Goal: Task Accomplishment & Management: Use online tool/utility

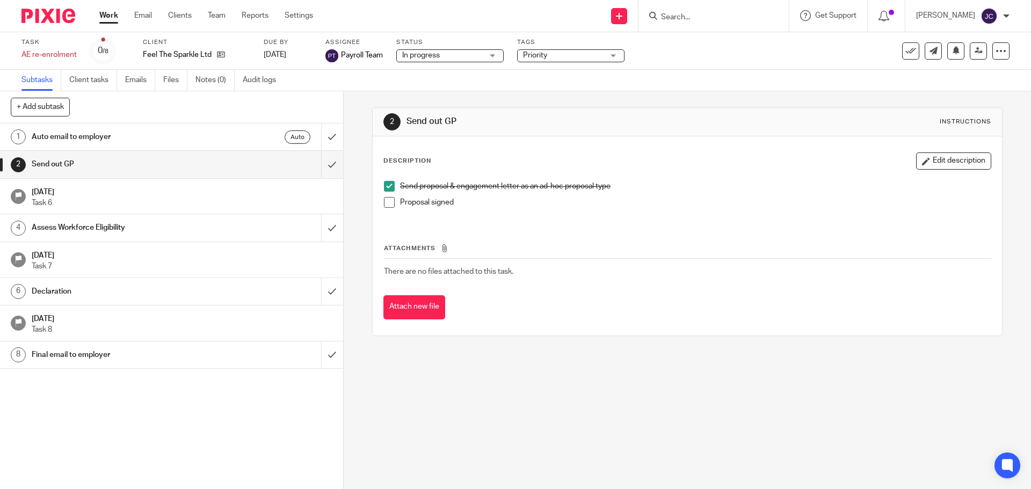
click at [698, 19] on input "Search" at bounding box center [708, 18] width 97 height 10
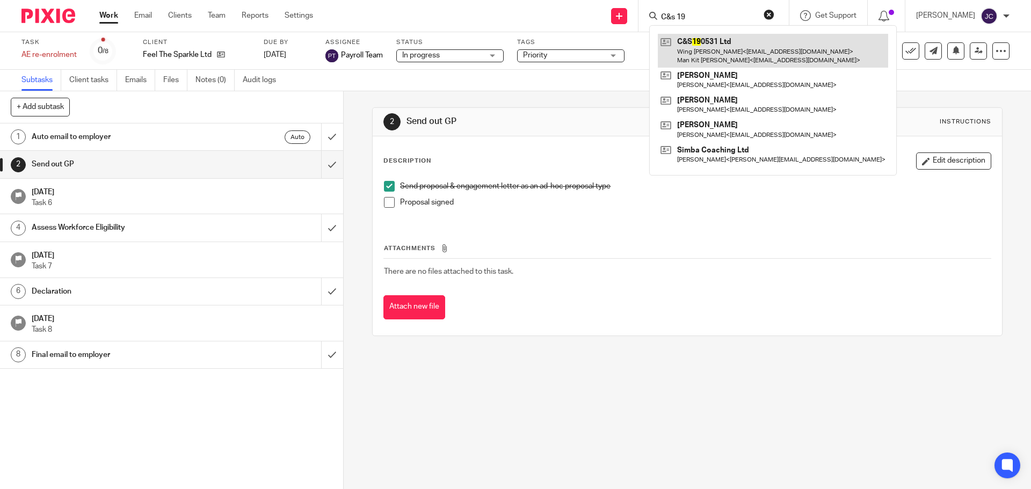
type input "C&s 19"
click at [702, 42] on link at bounding box center [773, 50] width 230 height 33
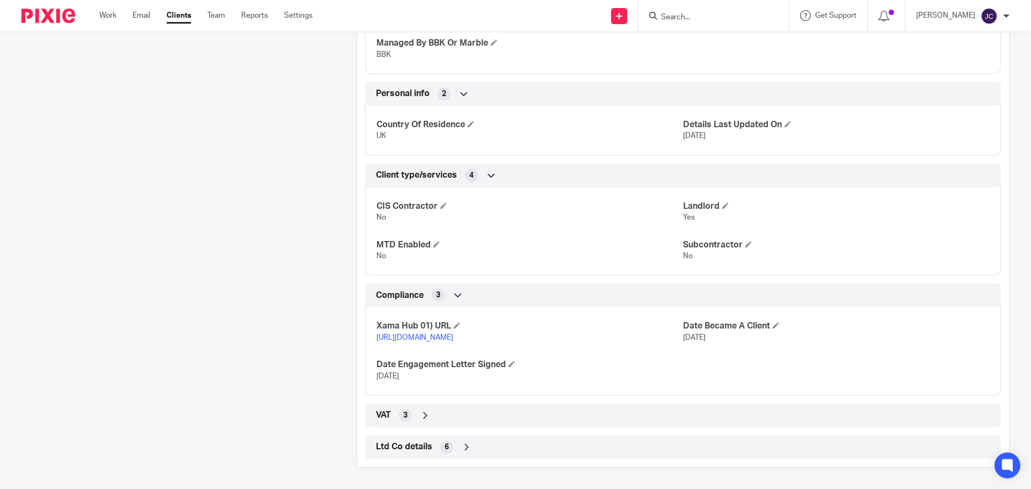
scroll to position [520, 0]
click at [452, 334] on link "[URL][DOMAIN_NAME]" at bounding box center [414, 338] width 77 height 8
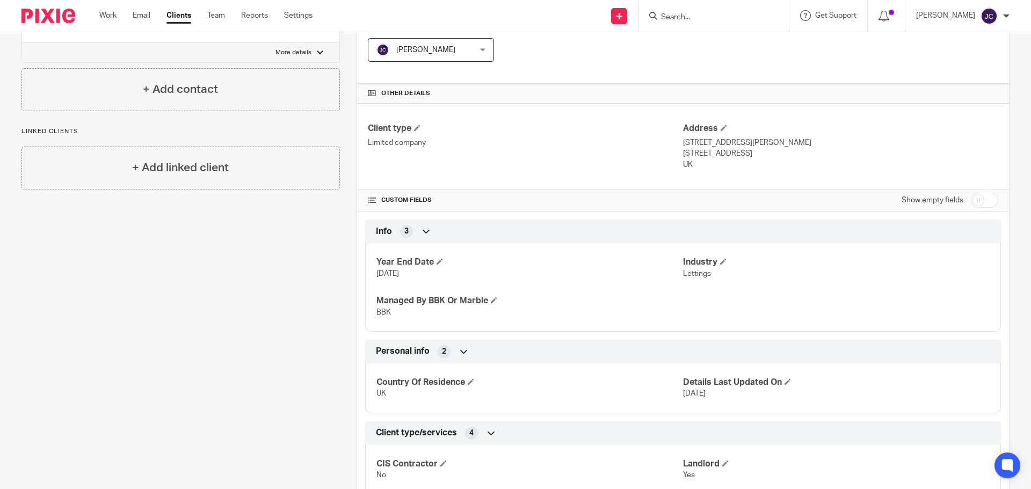
scroll to position [0, 0]
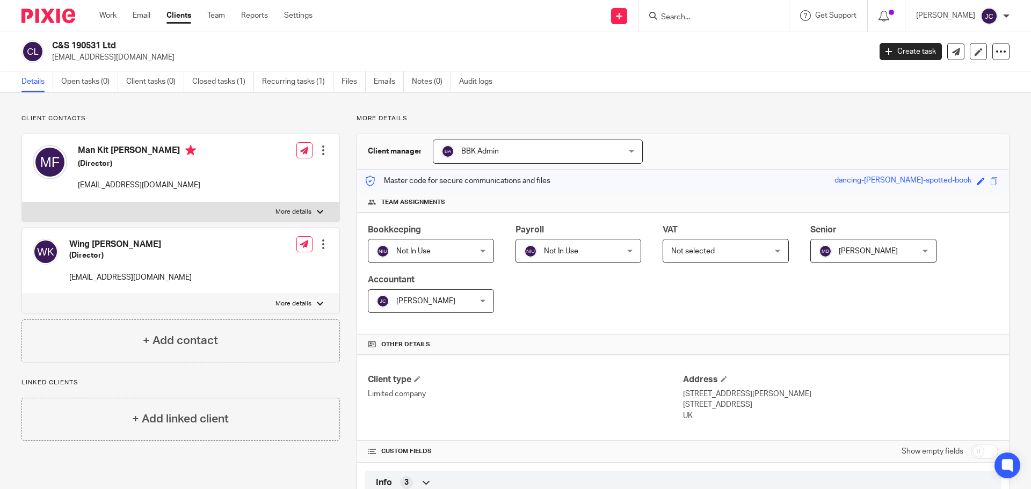
click at [680, 244] on span "Not selected" at bounding box center [717, 250] width 93 height 23
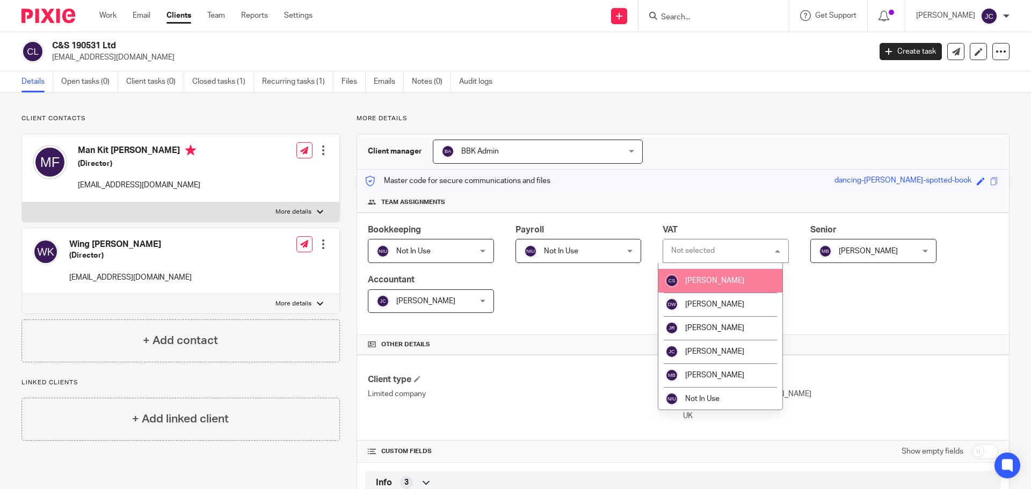
scroll to position [88, 0]
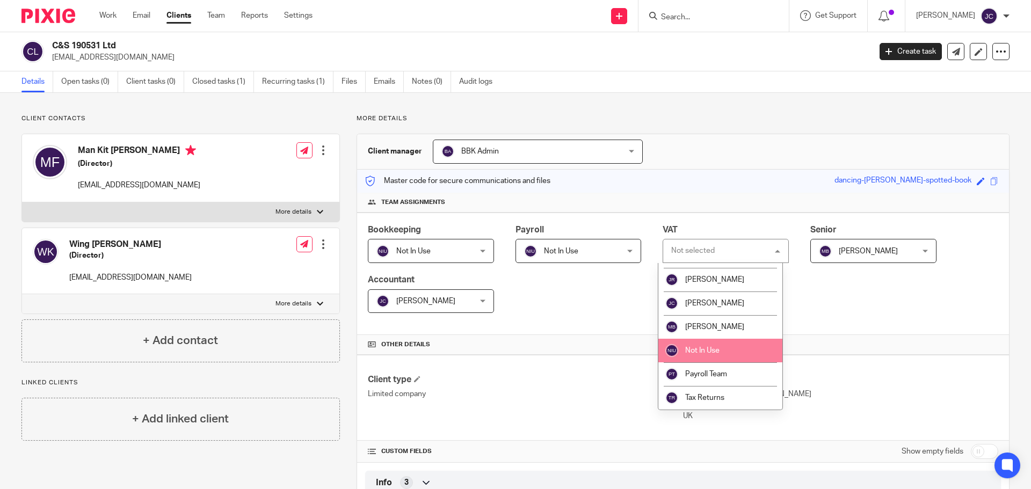
click at [716, 345] on li "Not In Use" at bounding box center [720, 351] width 124 height 24
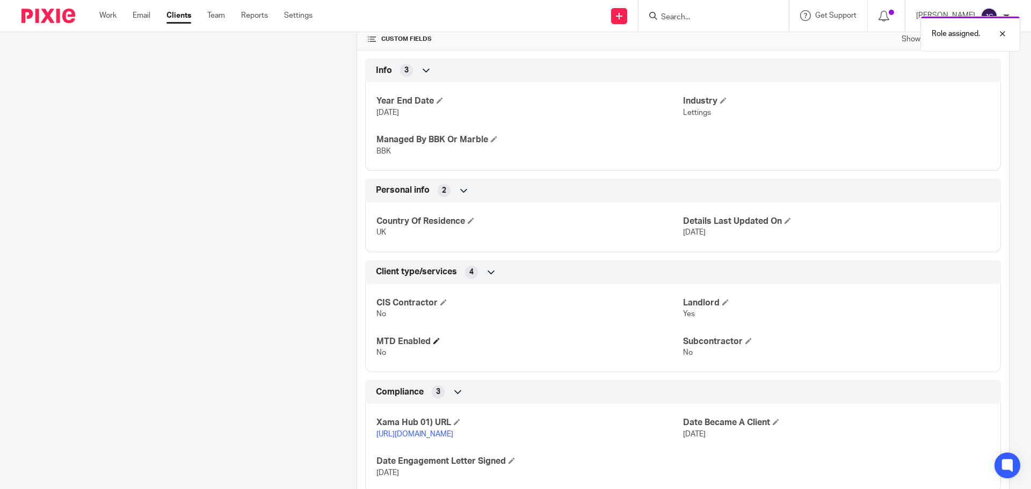
scroll to position [90, 0]
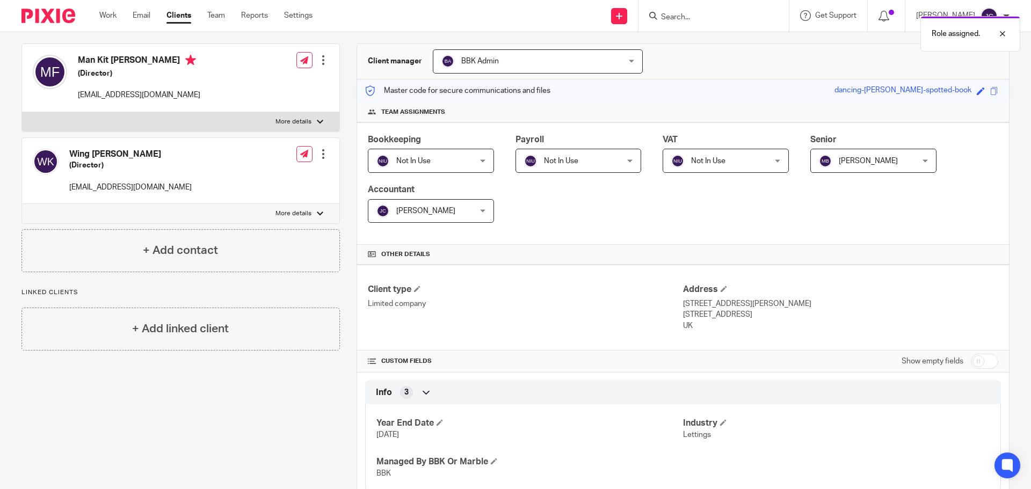
click at [983, 364] on input "checkbox" at bounding box center [984, 361] width 27 height 15
checkbox input "true"
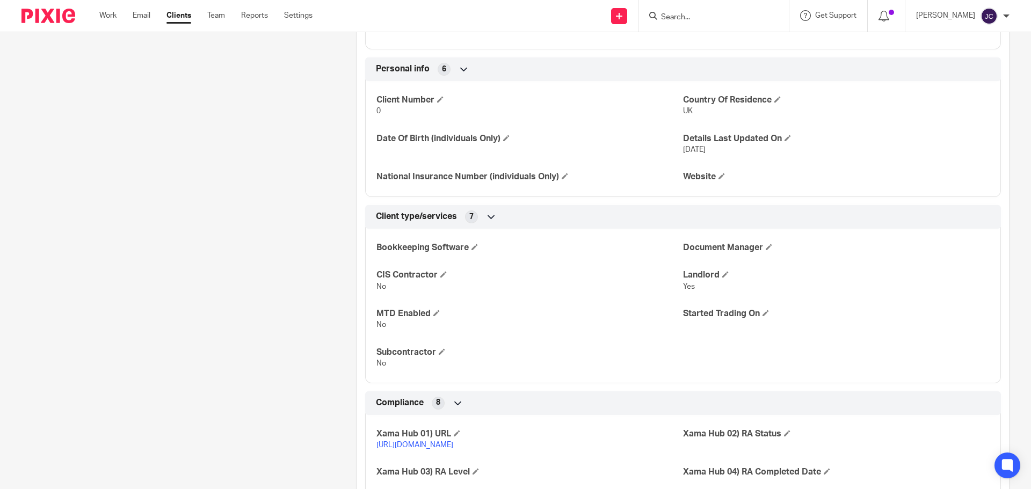
scroll to position [574, 0]
click at [476, 244] on span at bounding box center [474, 246] width 6 height 6
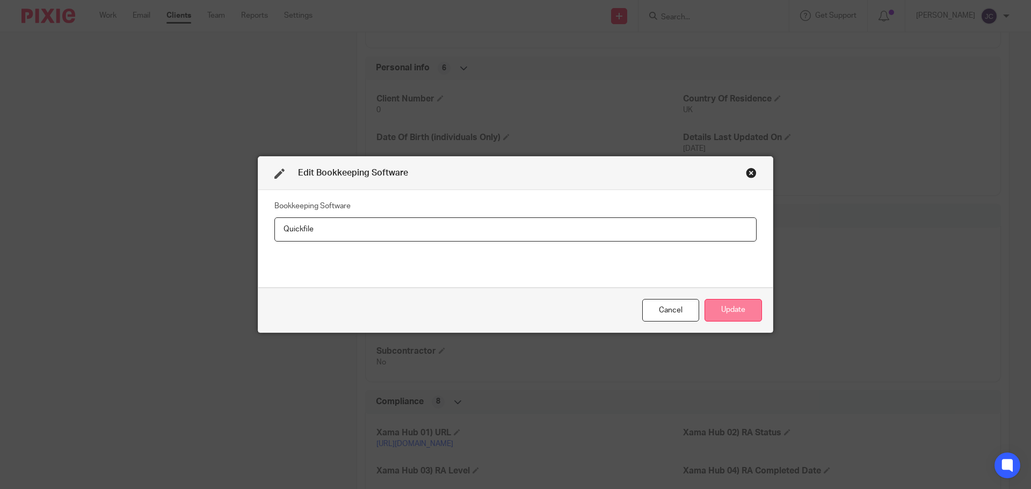
type input "Quickfile"
click at [754, 315] on button "Update" at bounding box center [733, 310] width 57 height 23
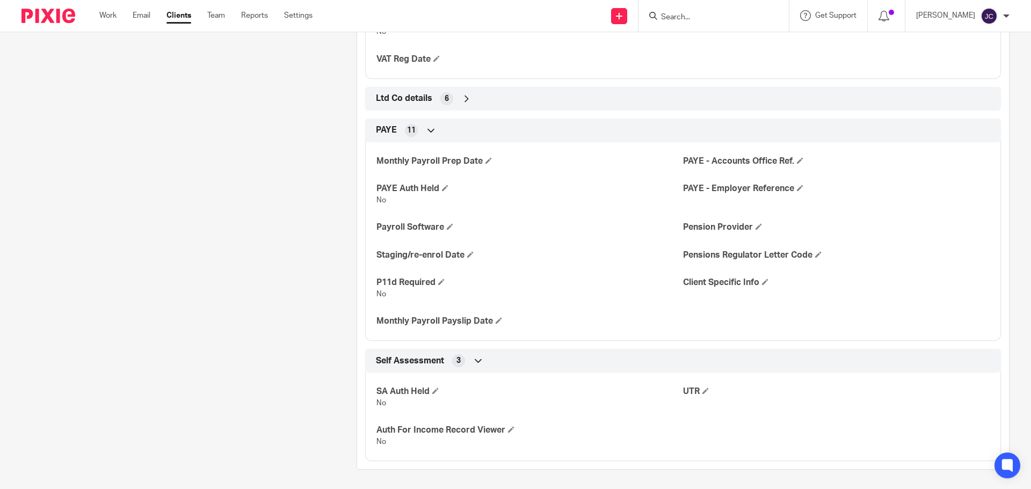
scroll to position [1301, 0]
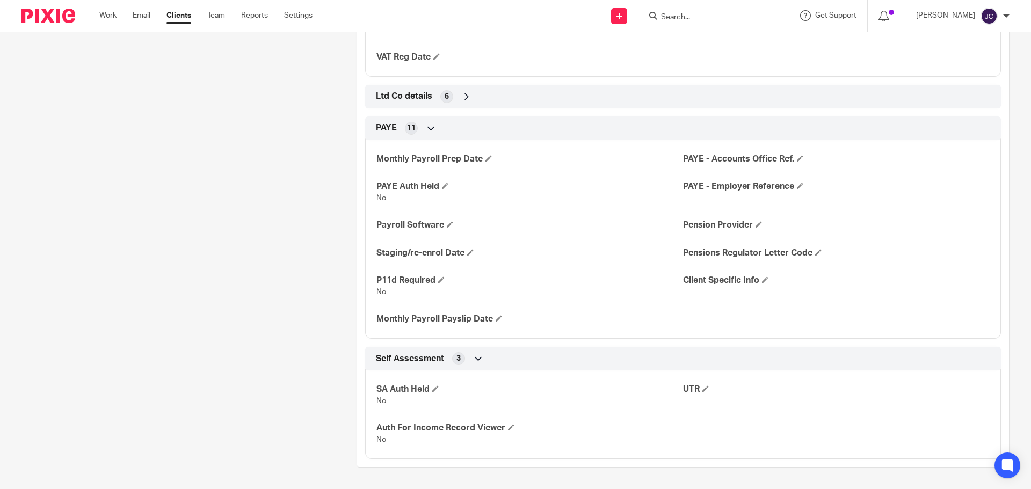
click at [515, 95] on div "Ltd Co details 6" at bounding box center [683, 97] width 620 height 18
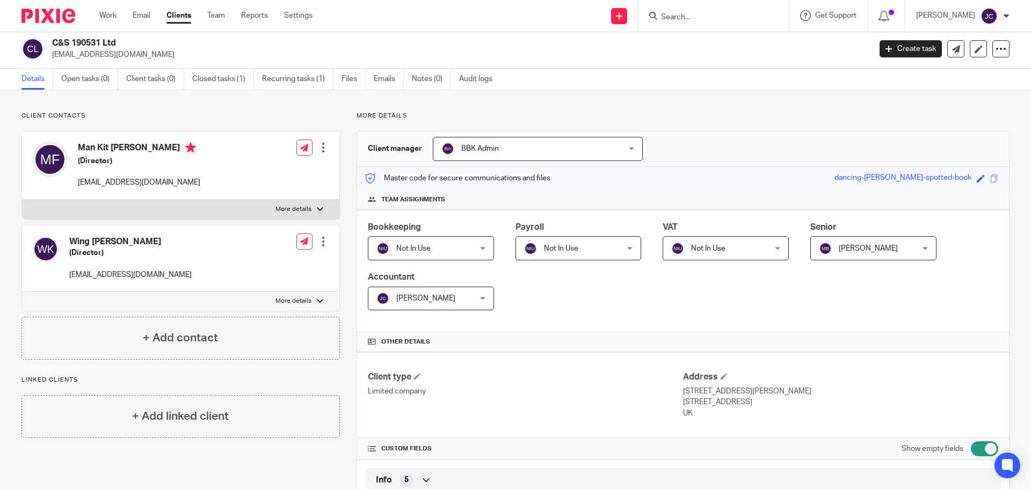
scroll to position [0, 0]
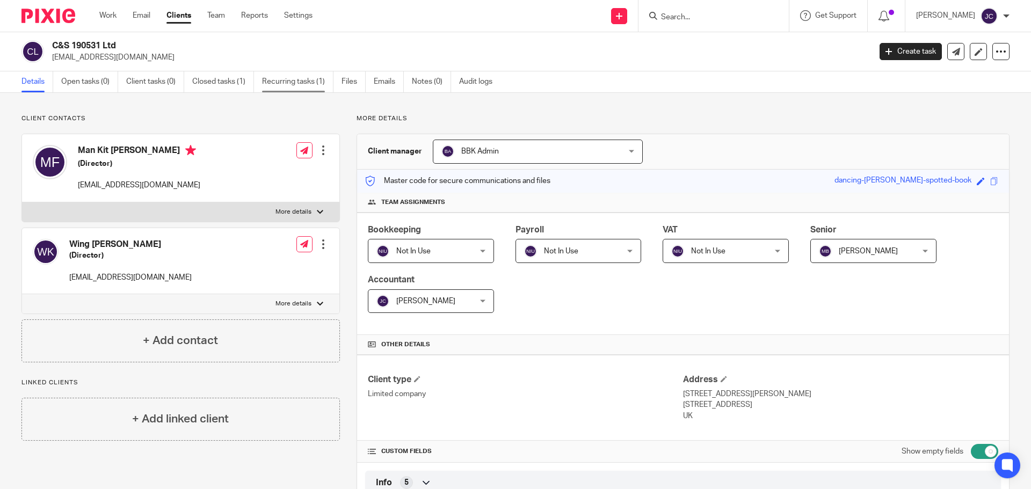
click at [275, 83] on link "Recurring tasks (1)" at bounding box center [297, 81] width 71 height 21
